Goal: Information Seeking & Learning: Learn about a topic

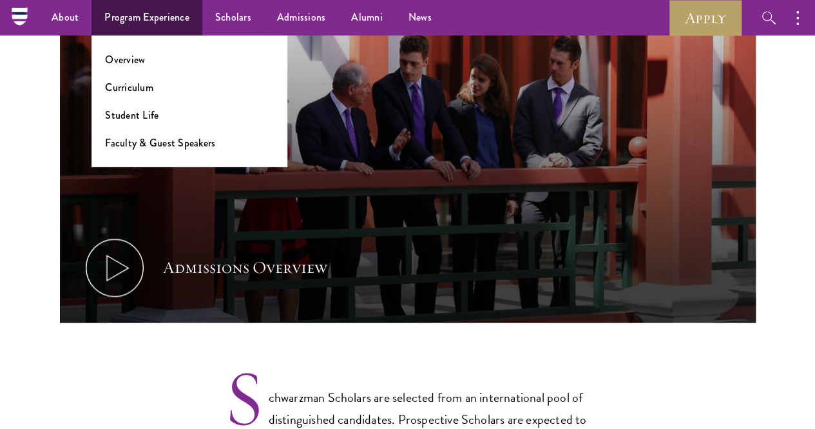
scroll to position [699, 0]
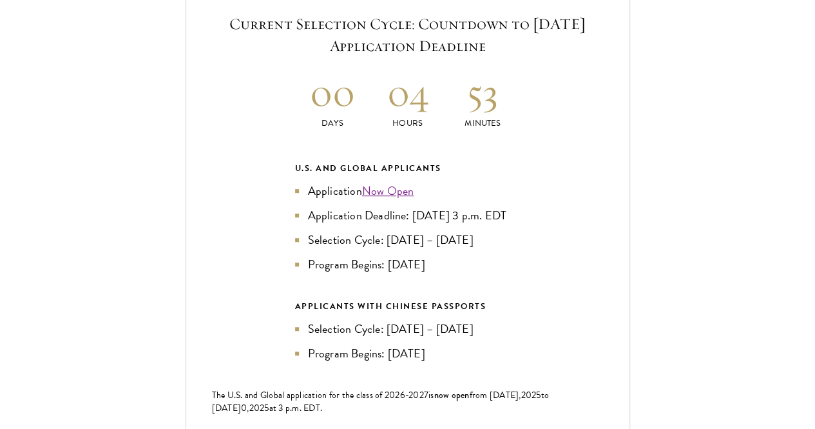
scroll to position [2769, 0]
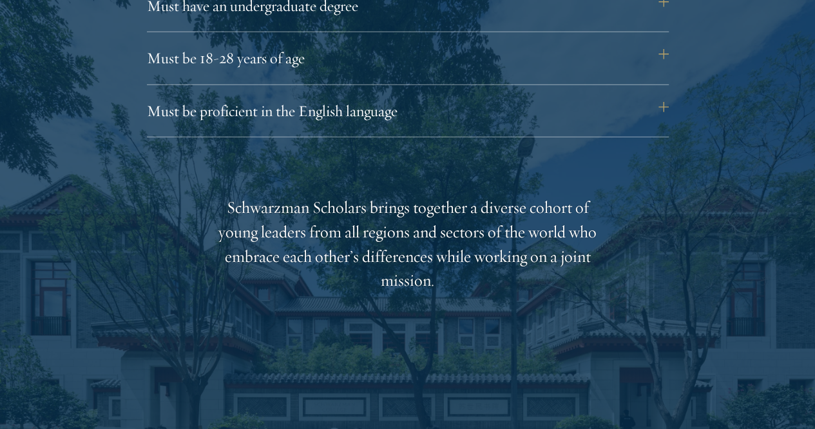
scroll to position [1860, 0]
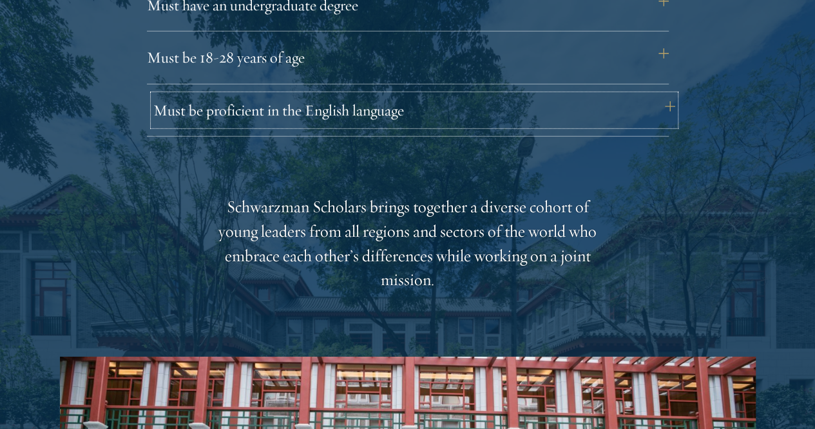
click at [291, 115] on button "Must be proficient in the English language" at bounding box center [414, 110] width 522 height 31
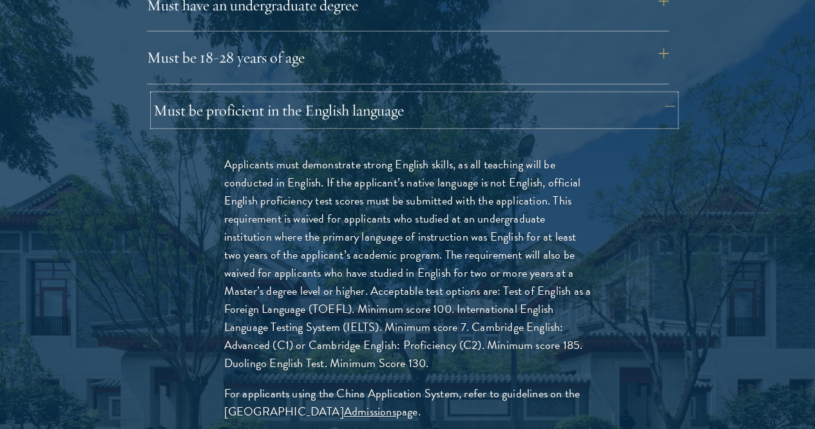
click at [291, 115] on button "Must be proficient in the English language" at bounding box center [414, 110] width 522 height 31
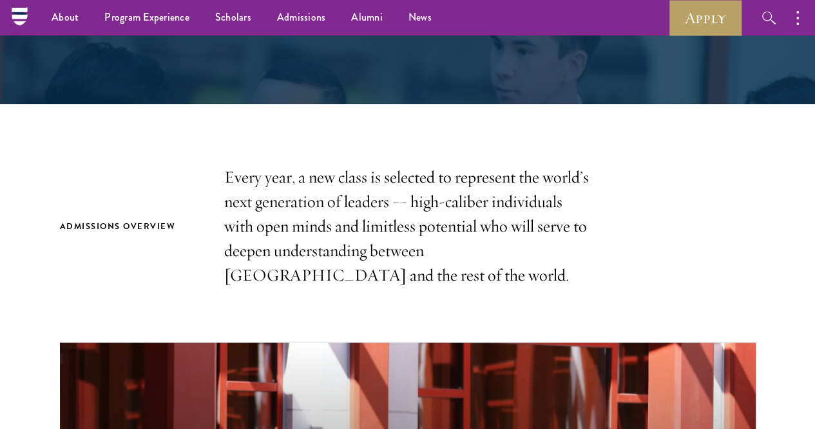
scroll to position [0, 0]
